Goal: Find specific page/section: Find specific page/section

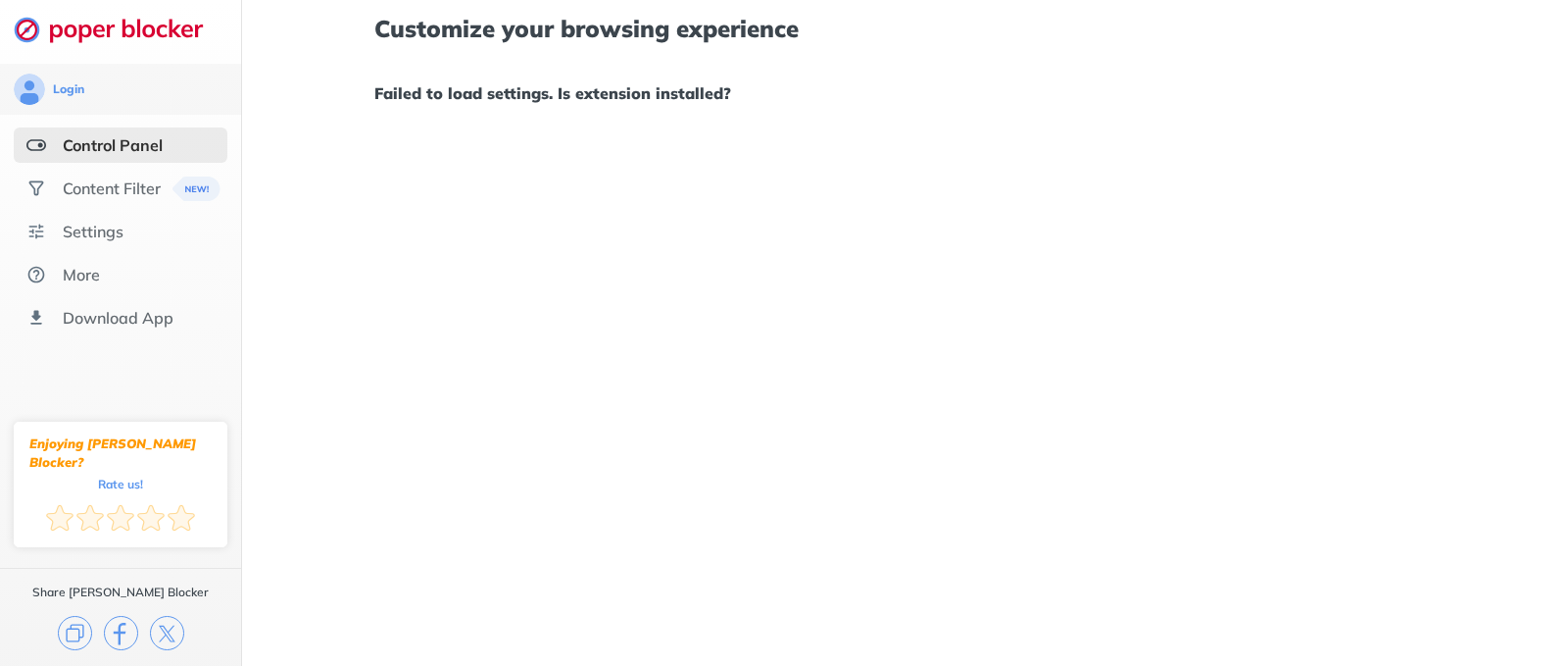
click at [79, 153] on div "Control Panel" at bounding box center [112, 145] width 100 height 20
click at [44, 185] on img at bounding box center [37, 189] width 20 height 20
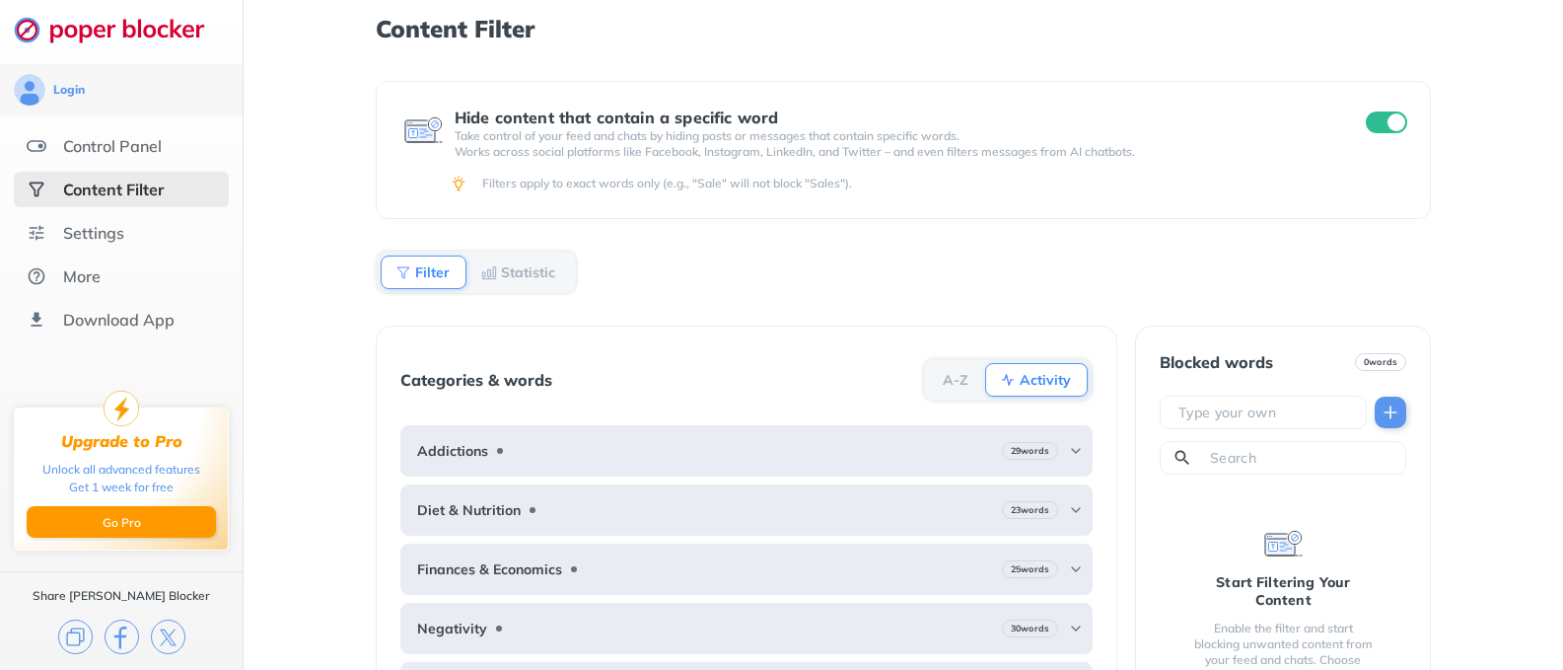
scroll to position [50, 0]
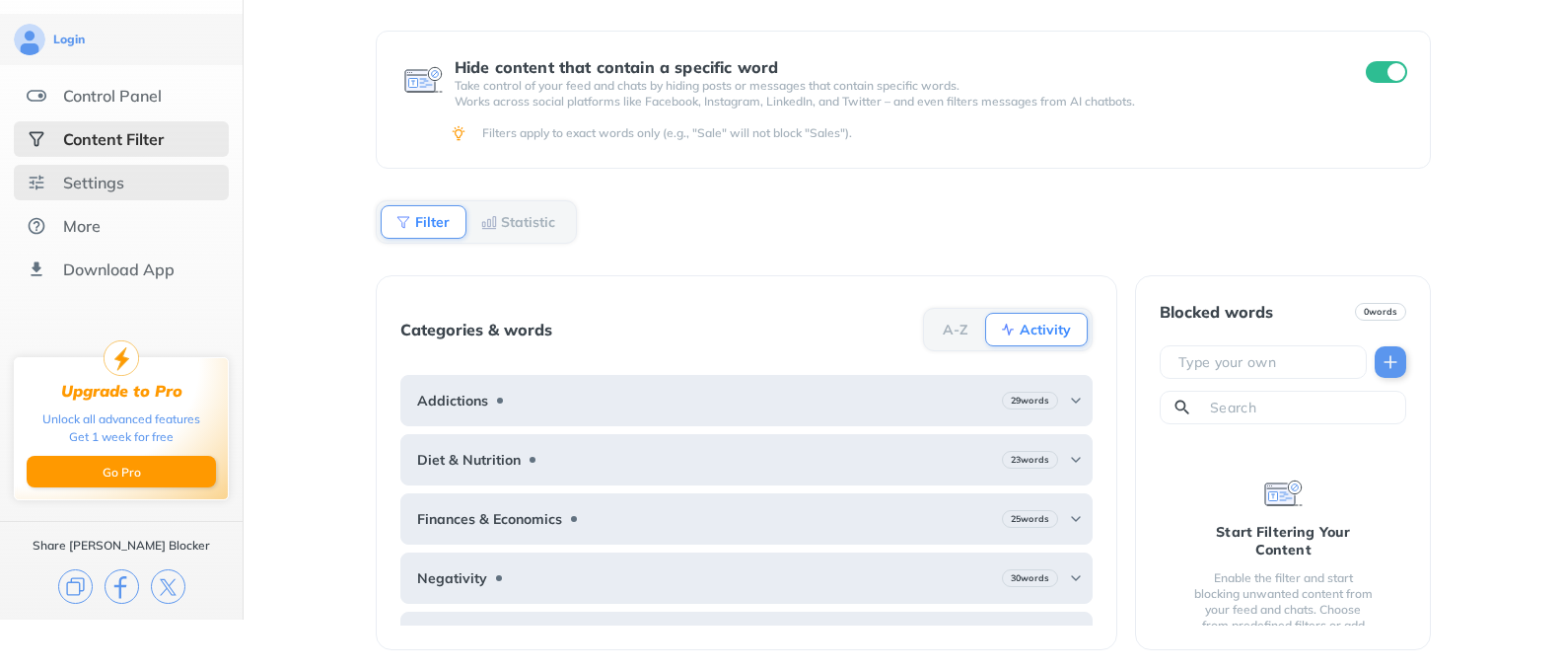
click at [108, 184] on div "Settings" at bounding box center [93, 183] width 61 height 20
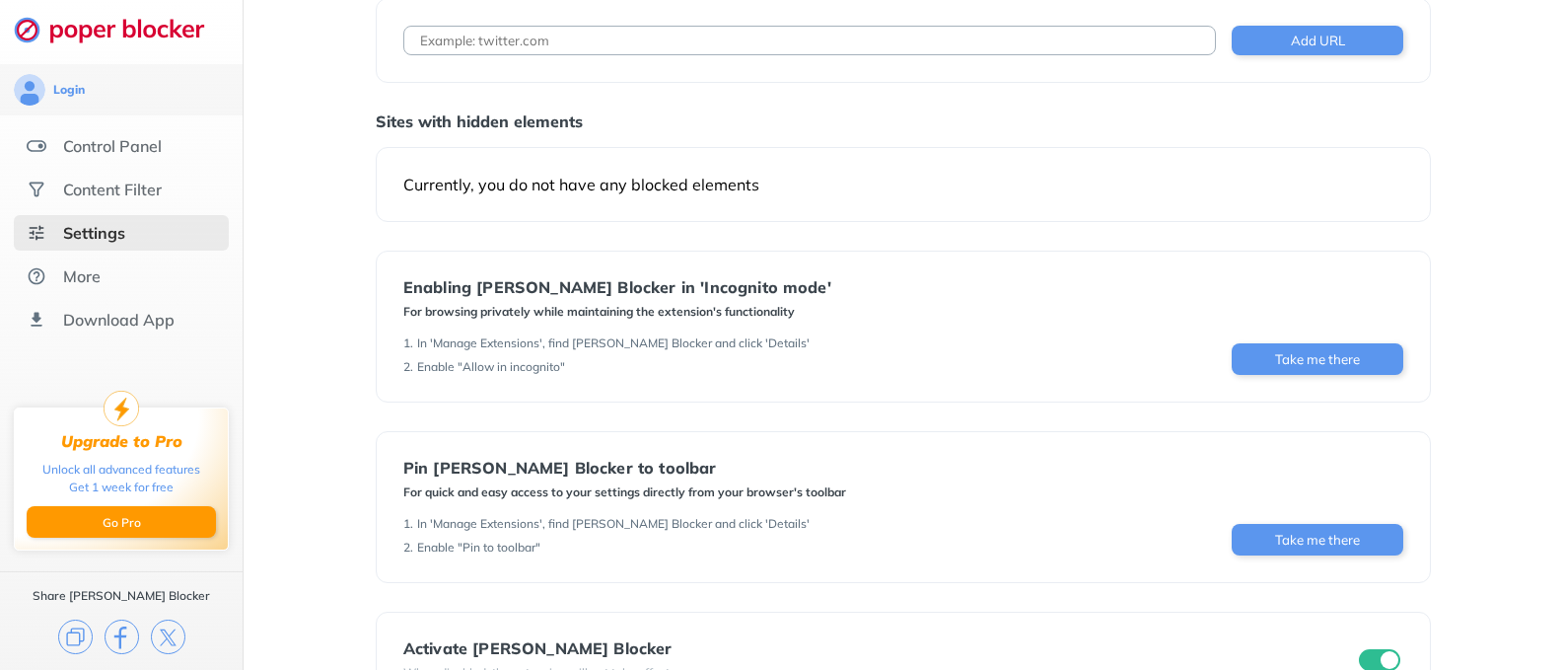
scroll to position [185, 0]
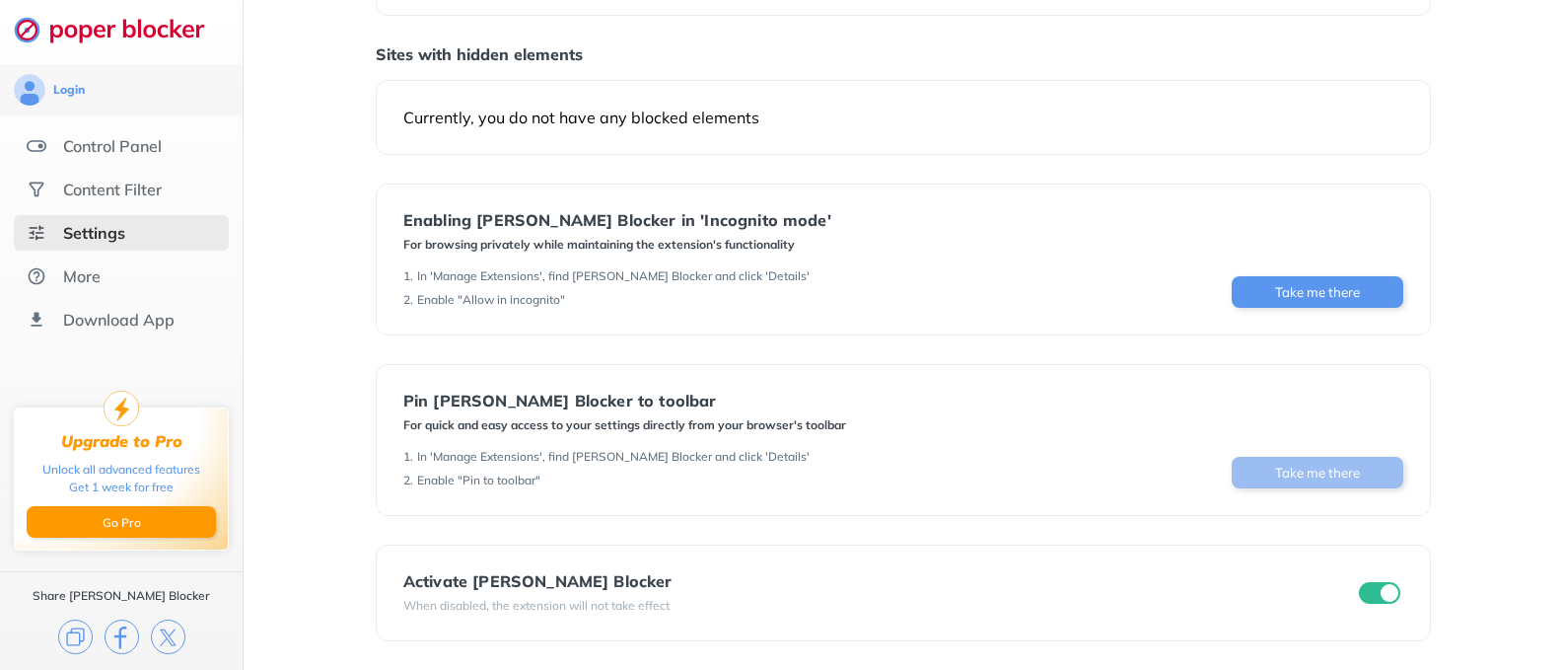
click at [1329, 470] on button "Take me there" at bounding box center [1318, 473] width 172 height 32
